Goal: Communication & Community: Answer question/provide support

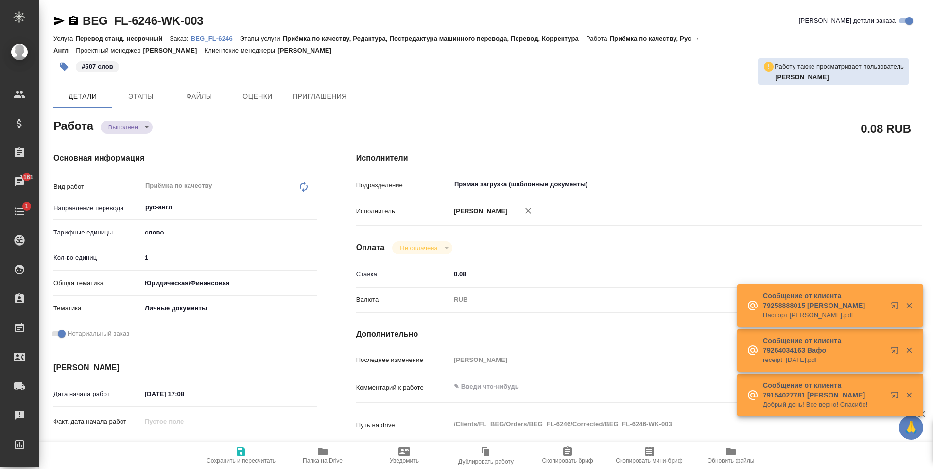
type textarea "x"
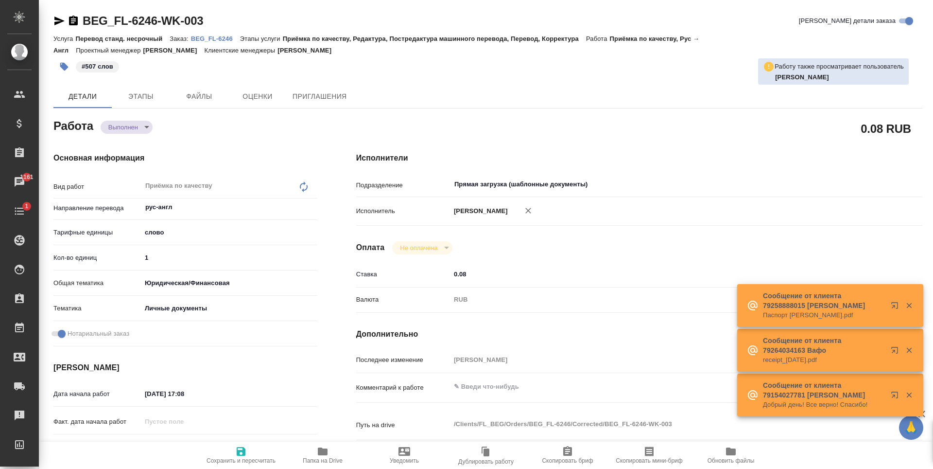
type textarea "x"
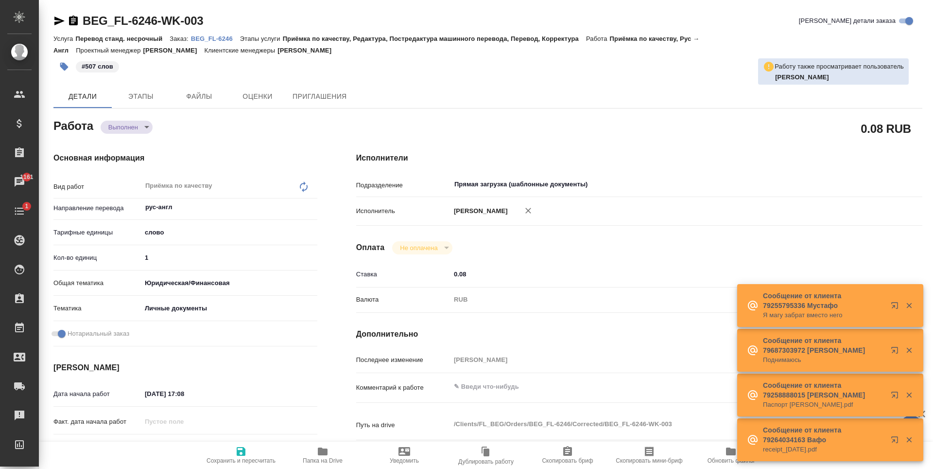
type textarea "x"
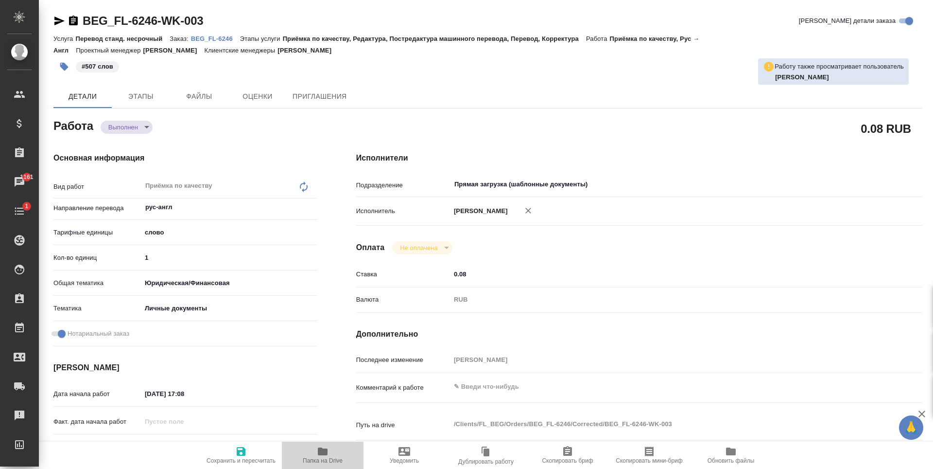
click at [317, 456] on icon "button" at bounding box center [323, 451] width 12 height 12
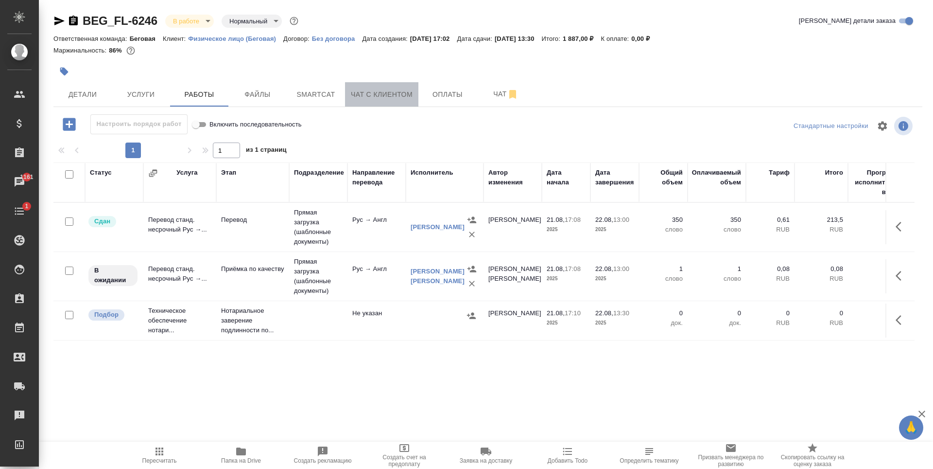
click at [358, 102] on button "Чат с клиентом" at bounding box center [381, 94] width 73 height 24
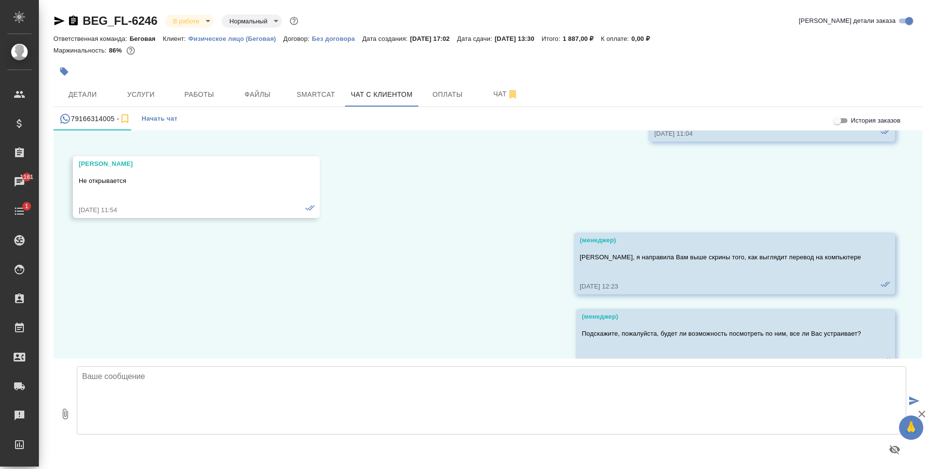
scroll to position [12511, 0]
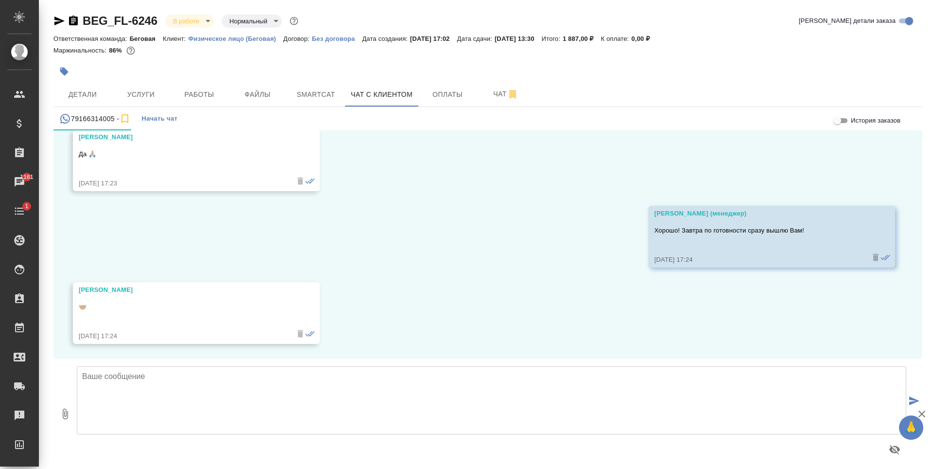
click at [67, 411] on icon "button" at bounding box center [65, 413] width 5 height 11
type input "C:\fakepath\СВИДЕТЕЛЬСТВО_en.doc"
click at [324, 394] on textarea at bounding box center [492, 400] width 830 height 68
click at [160, 377] on textarea "Ольга, добрый день! Направляю Вам перевод перед заверением, проверьте, пожалуйс…" at bounding box center [492, 400] width 830 height 68
type textarea "Ольга, добрый день! Направляю Вам перевод перед заверением, проверьте, пожалуйс…"
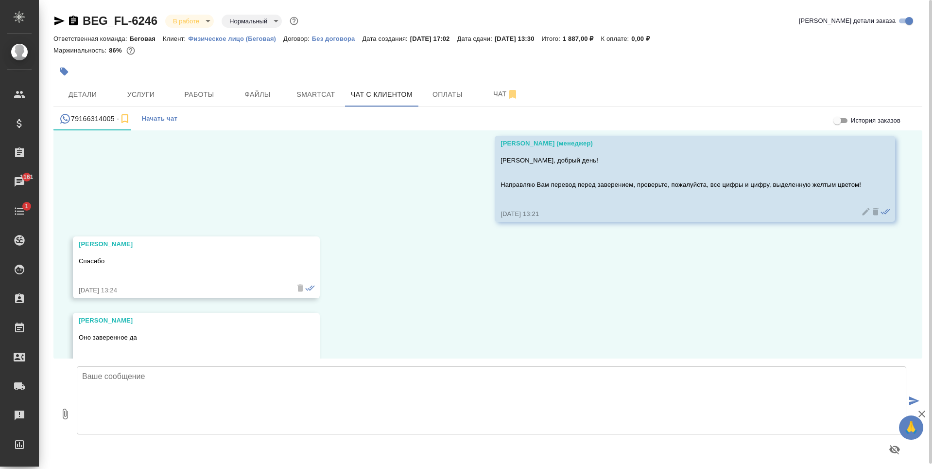
scroll to position [12883, 0]
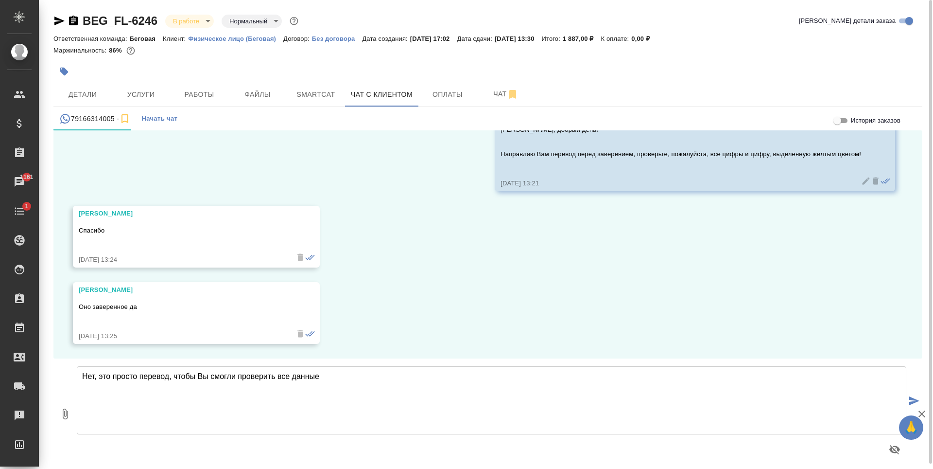
type textarea "Нет, это просто перевод, чтобы Вы смогли проверить все данные"
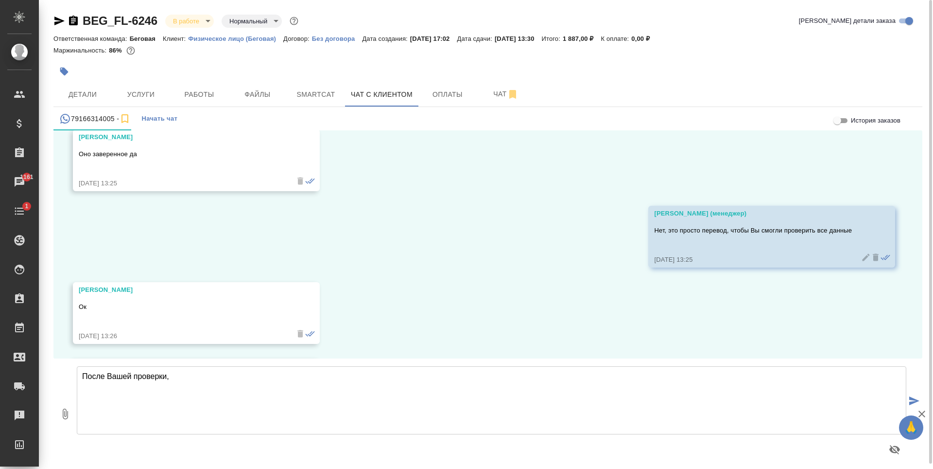
scroll to position [13112, 0]
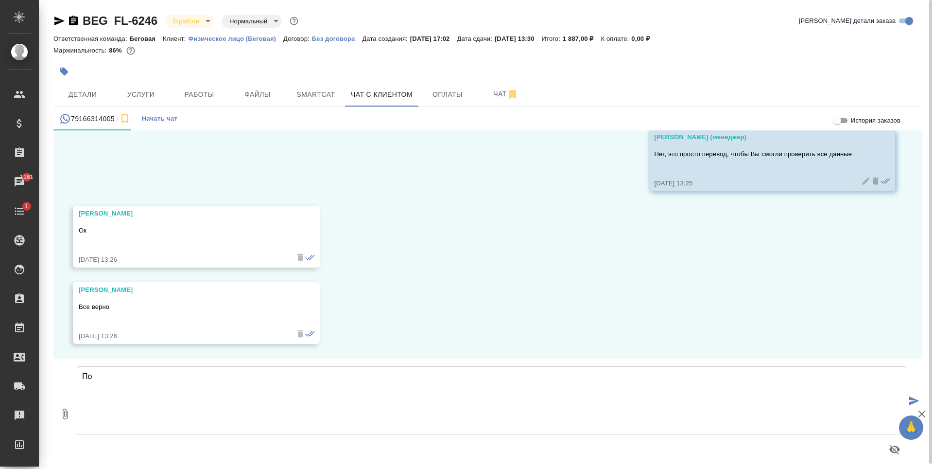
type textarea "П"
type textarea "Тогда направляю на заверение и сразу после готовности направлю Вам скан!"
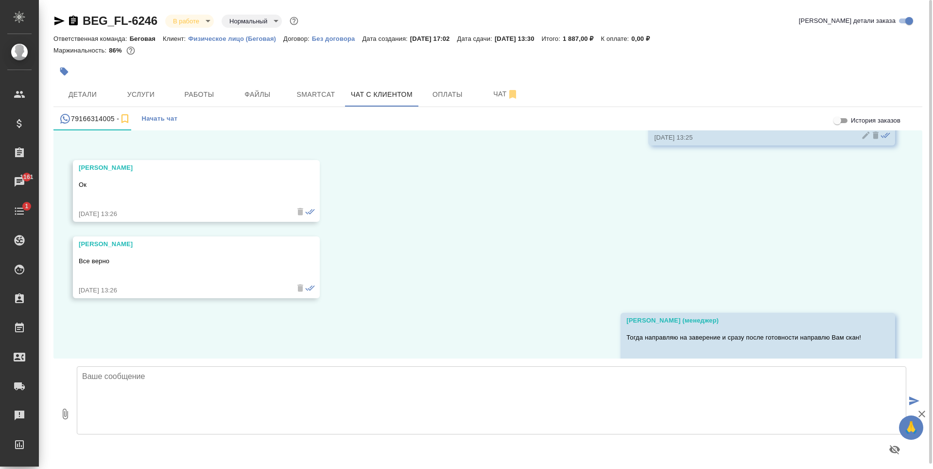
scroll to position [13188, 0]
